Goal: Task Accomplishment & Management: Manage account settings

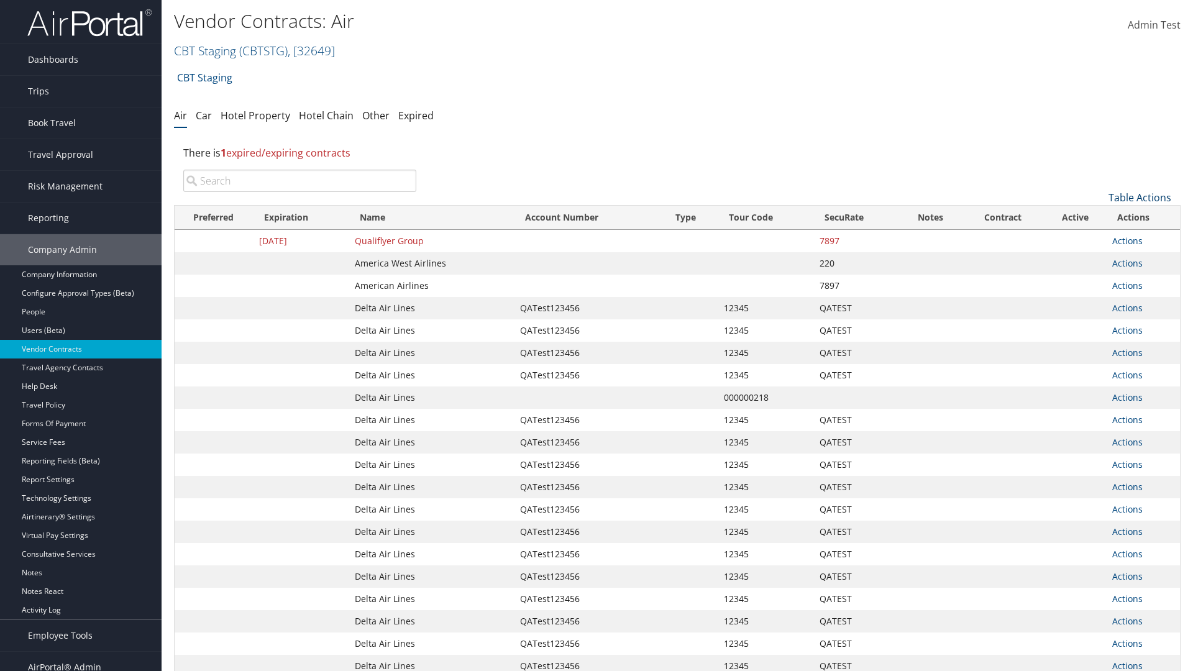
click at [1140, 198] on link "Table Actions" at bounding box center [1140, 198] width 63 height 14
click at [1098, 217] on link "Create New Contract" at bounding box center [1098, 216] width 163 height 21
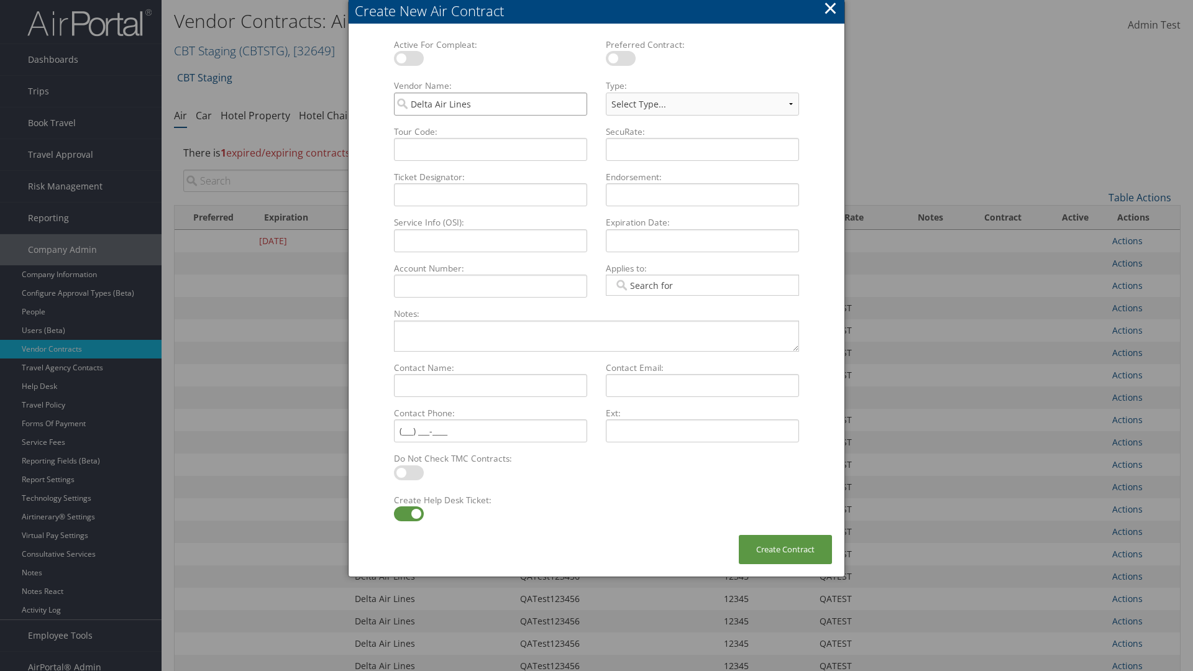
type input "Delta Air Lines"
select select "[object Object]"
type input "QATest123456"
type input "12345"
type input "QATEST"
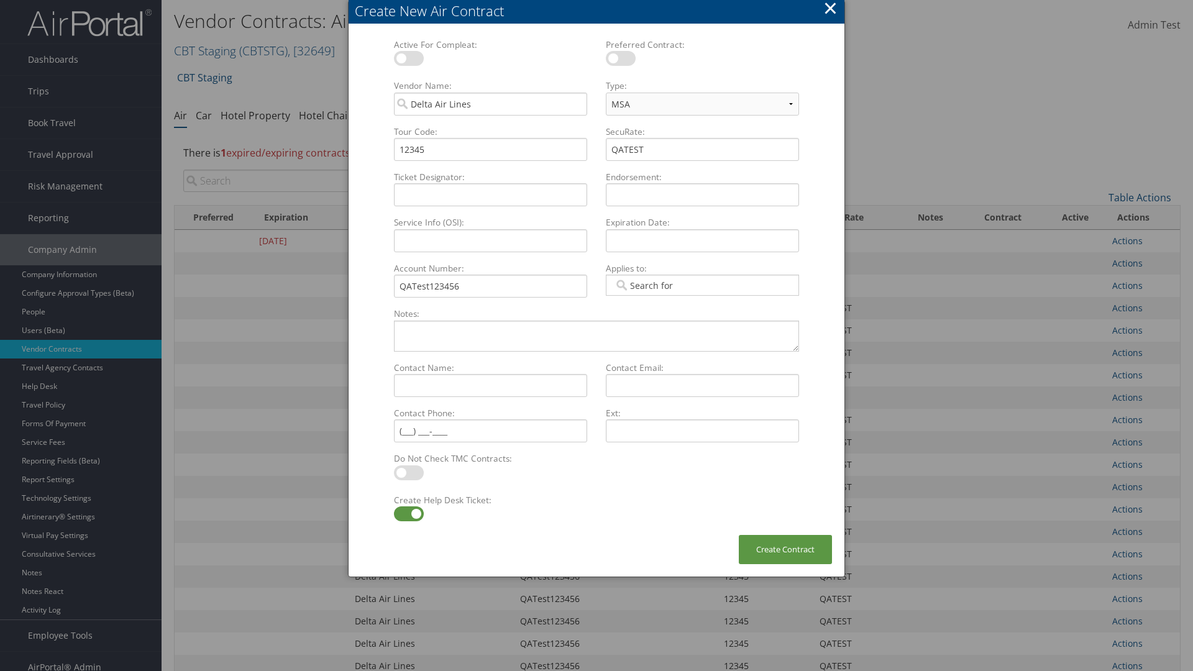
click at [408, 514] on label at bounding box center [409, 513] width 30 height 15
click at [408, 514] on input "checkbox" at bounding box center [404, 516] width 8 height 8
checkbox input "false"
type input "[DATE]"
click at [786, 549] on button "Create Contract" at bounding box center [785, 549] width 93 height 29
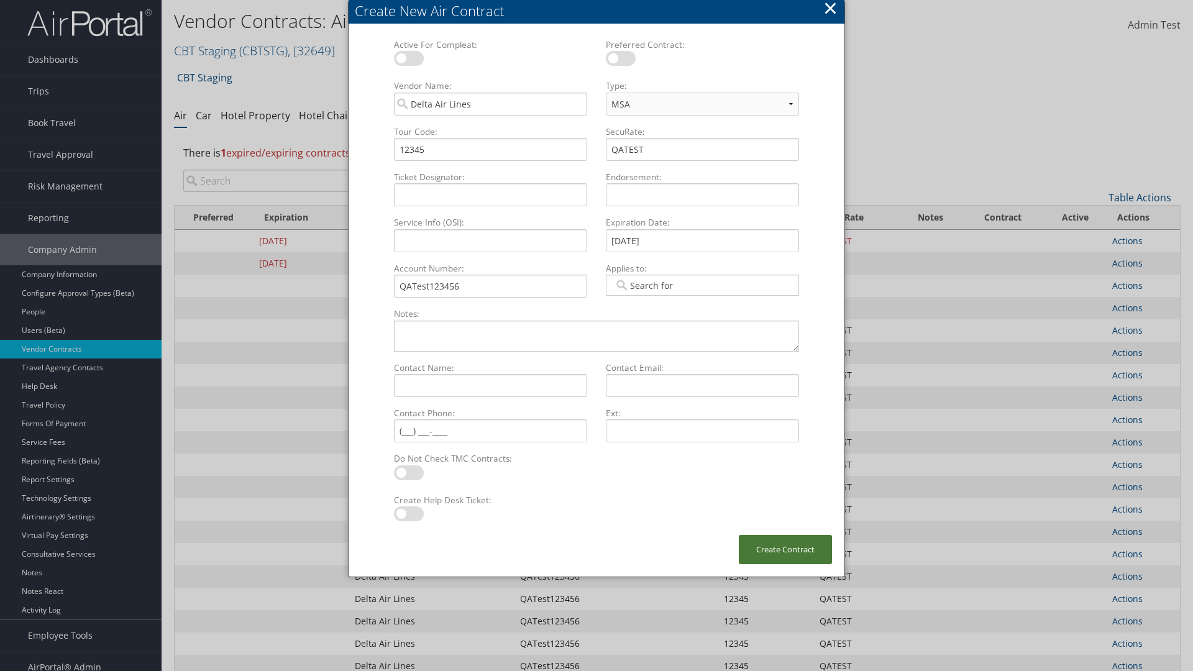
scroll to position [140, 0]
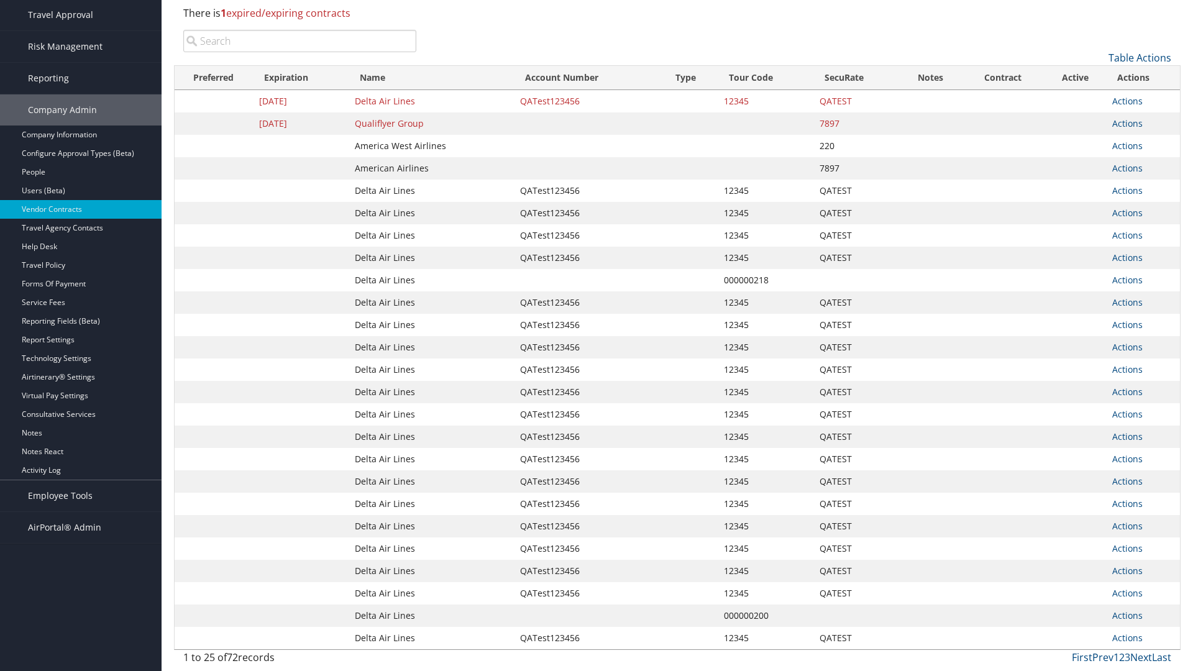
click at [300, 52] on input "search" at bounding box center [299, 41] width 233 height 22
type input "QATest123456"
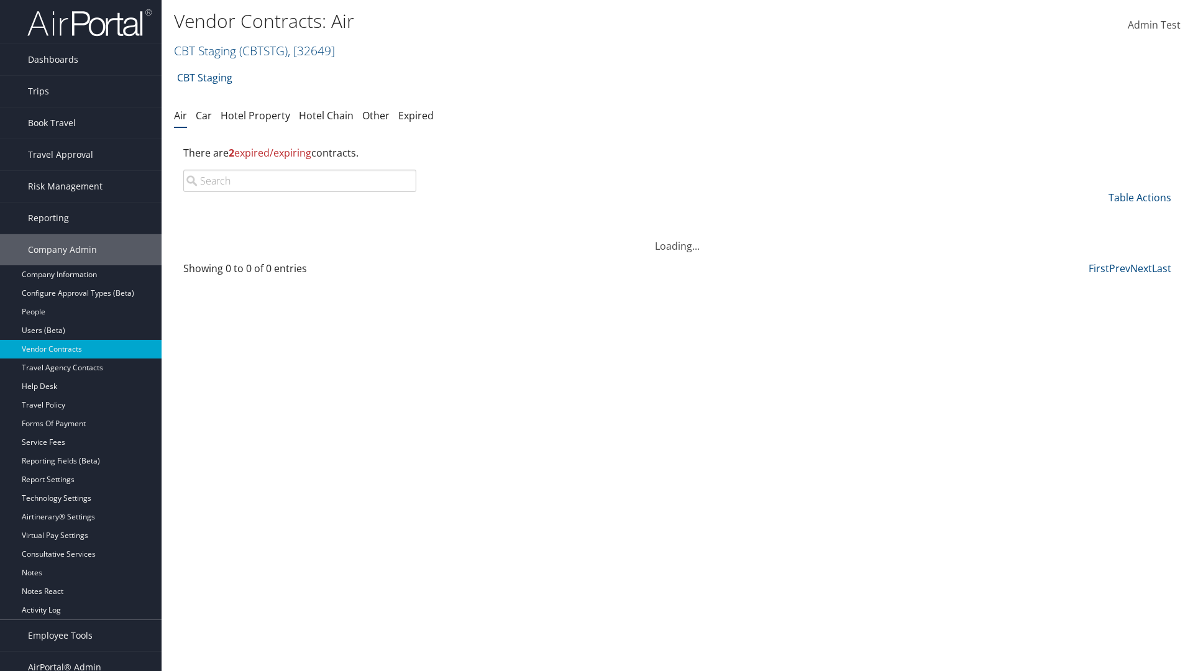
click at [300, 181] on input "search" at bounding box center [299, 181] width 233 height 22
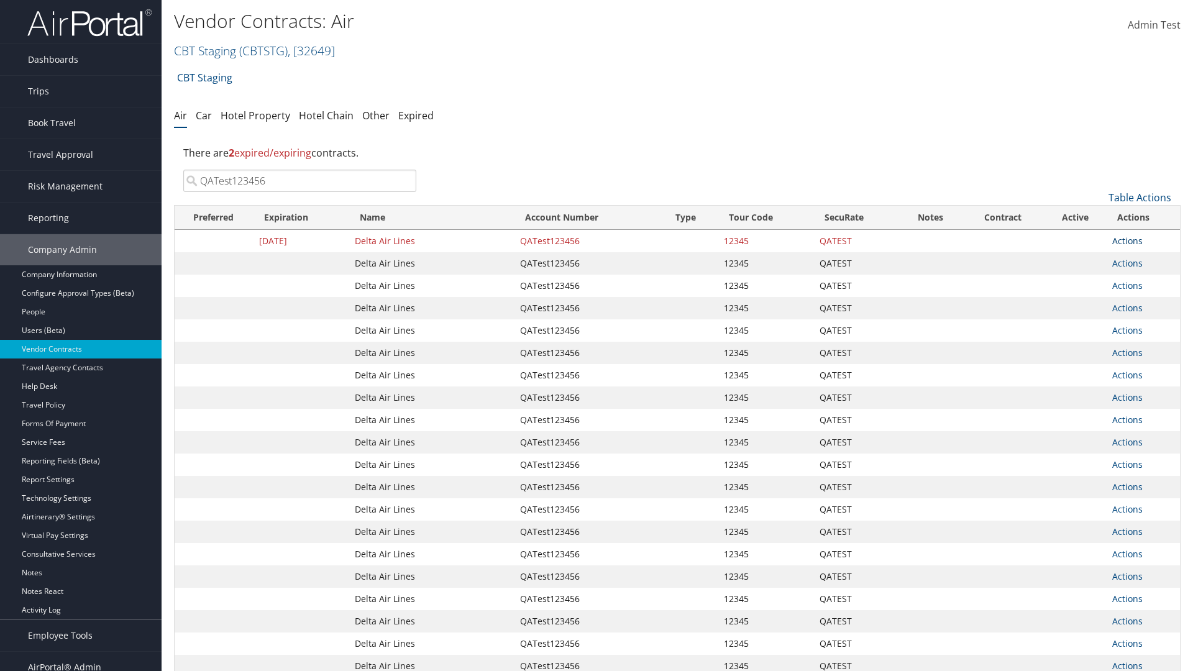
type input "QATest123456"
click at [1127, 241] on link "Actions" at bounding box center [1127, 241] width 30 height 12
click at [1148, 301] on link "Delete" at bounding box center [1148, 301] width 71 height 21
